Goal: Task Accomplishment & Management: Use online tool/utility

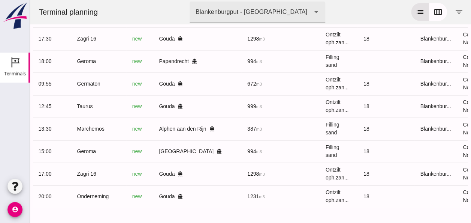
scroll to position [0, 198]
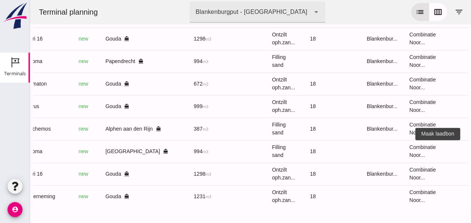
click at [471, 148] on icon "receipt_long" at bounding box center [476, 151] width 7 height 7
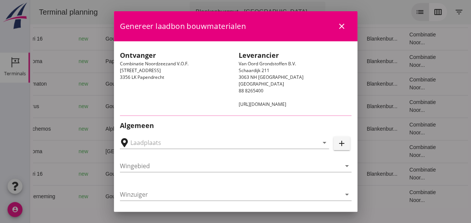
type input "[PERSON_NAME], [GEOGRAPHIC_DATA]"
type input "Geroma"
type input "[PERSON_NAME]"
type input "994"
type input "Ophoogzand (6120)"
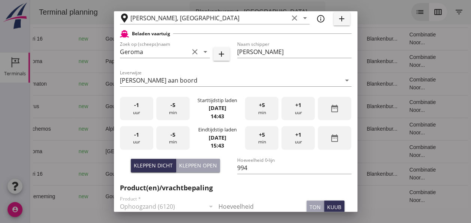
scroll to position [187, 0]
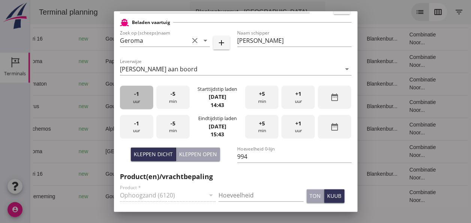
click at [135, 99] on div "-1 uur" at bounding box center [136, 97] width 33 height 24
click at [256, 99] on div "+5 min" at bounding box center [261, 97] width 33 height 24
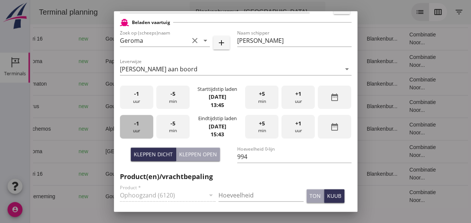
drag, startPoint x: 139, startPoint y: 123, endPoint x: 167, endPoint y: 123, distance: 28.5
click at [139, 123] on div "-1 uur" at bounding box center [136, 127] width 33 height 24
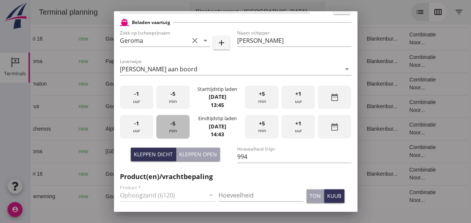
click at [175, 128] on div "-5 min" at bounding box center [172, 127] width 33 height 24
click at [177, 128] on div "-5 min" at bounding box center [172, 127] width 33 height 24
click at [188, 154] on div "Kleppen open" at bounding box center [198, 154] width 38 height 8
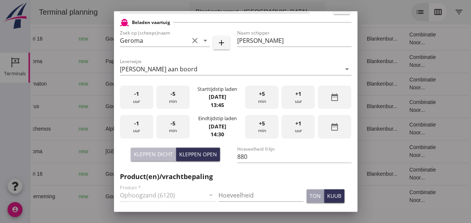
click at [161, 153] on div "Kleppen dicht" at bounding box center [153, 154] width 39 height 8
type input "994"
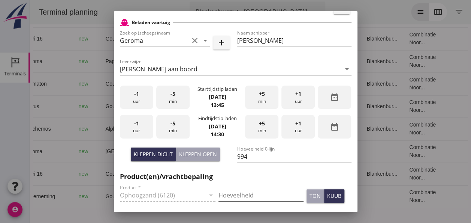
click at [230, 191] on input "Hoeveelheid" at bounding box center [260, 195] width 85 height 12
type input "994"
click at [331, 199] on div "kuub" at bounding box center [334, 195] width 14 height 8
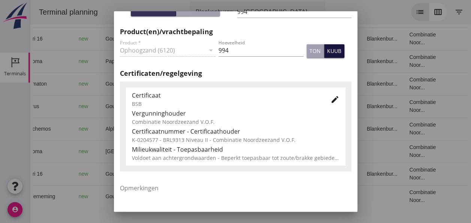
scroll to position [337, 0]
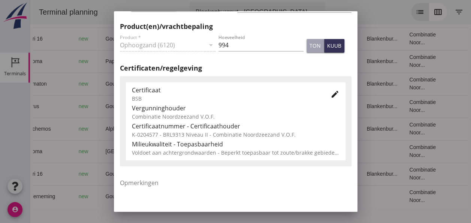
click at [330, 95] on icon "edit" at bounding box center [334, 94] width 9 height 9
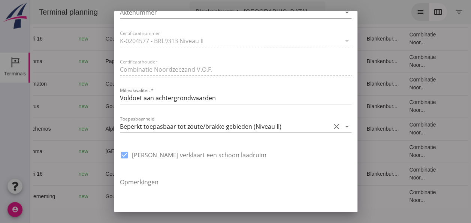
scroll to position [525, 0]
click at [342, 125] on icon "arrow_drop_down" at bounding box center [346, 125] width 9 height 9
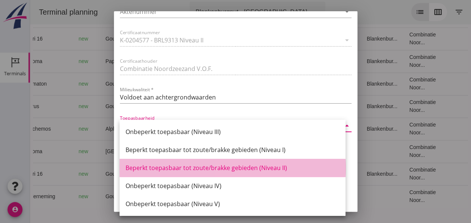
click at [269, 167] on div "Beperkt toepasbaar tot zoute/brakke gebieden (Niveau II)" at bounding box center [233, 167] width 214 height 9
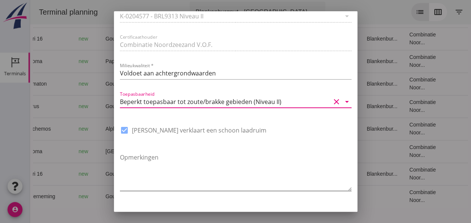
scroll to position [568, 0]
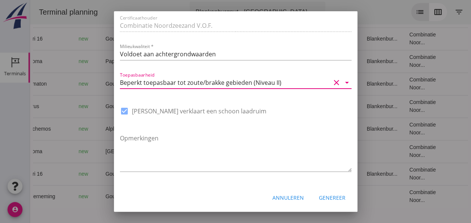
click at [326, 196] on div "Genereer" at bounding box center [332, 197] width 27 height 8
